Goal: Obtain resource: Obtain resource

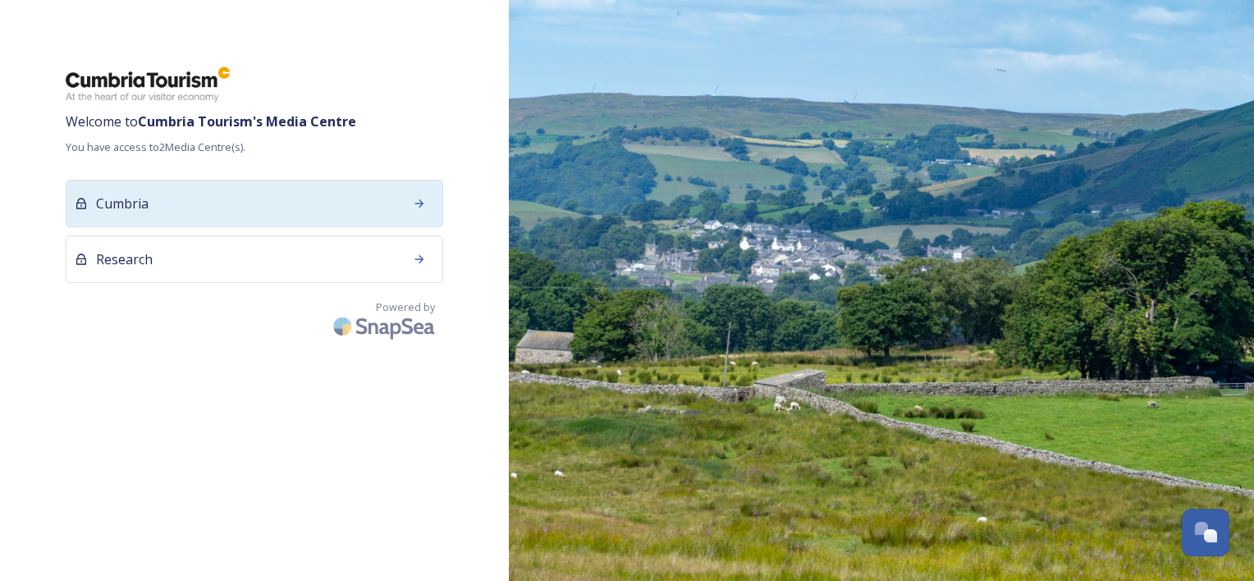
click at [218, 200] on div "Cumbria" at bounding box center [255, 204] width 378 height 48
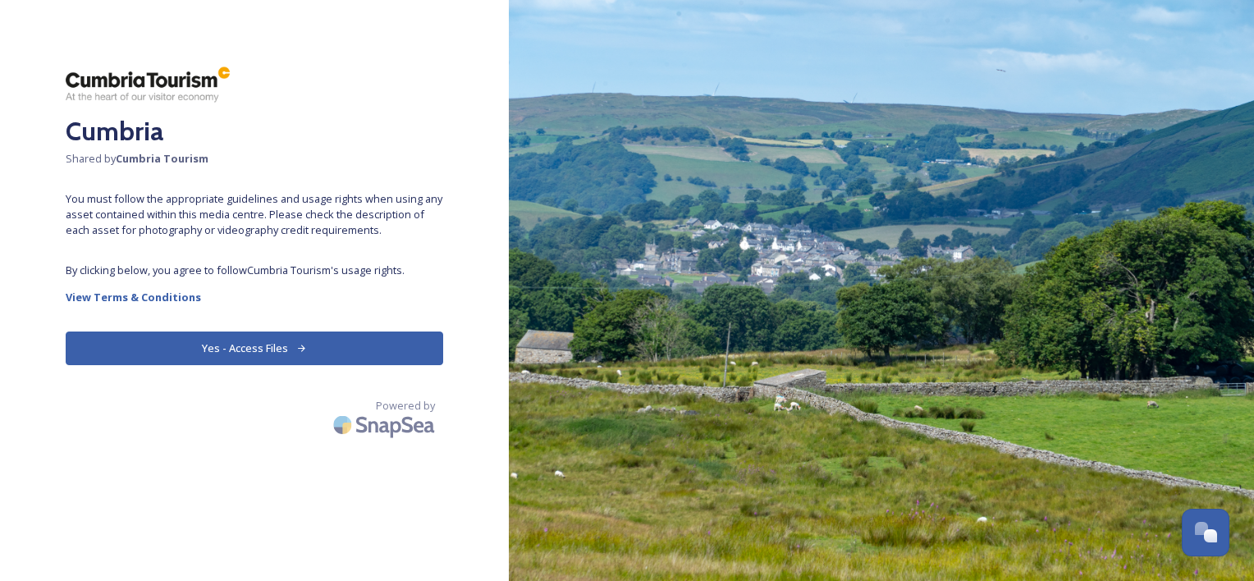
click at [211, 350] on button "Yes - Access Files" at bounding box center [255, 349] width 378 height 34
